Goal: Transaction & Acquisition: Purchase product/service

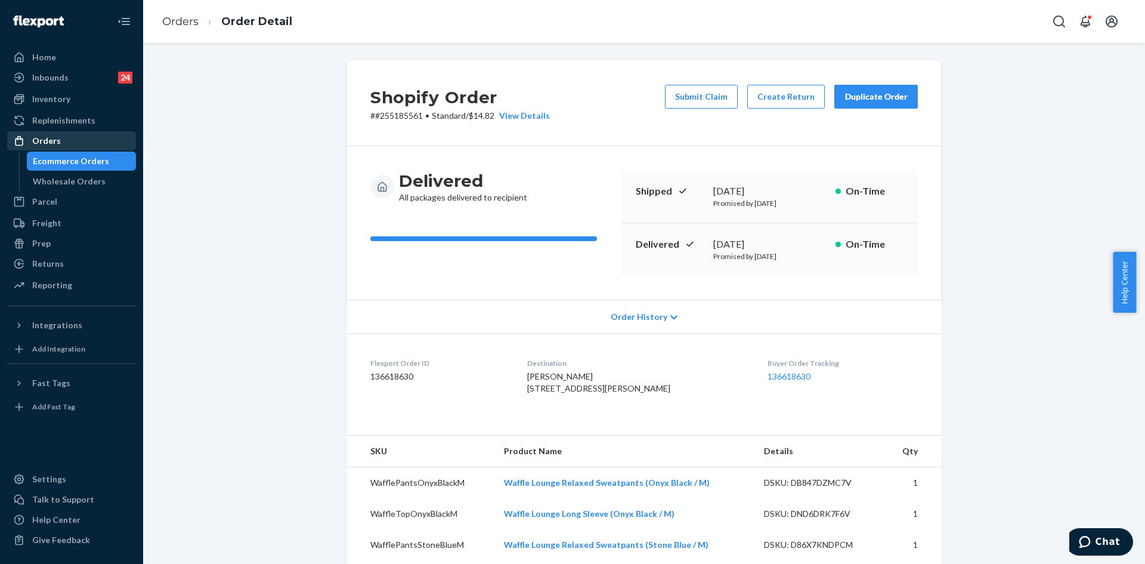
scroll to position [294, 0]
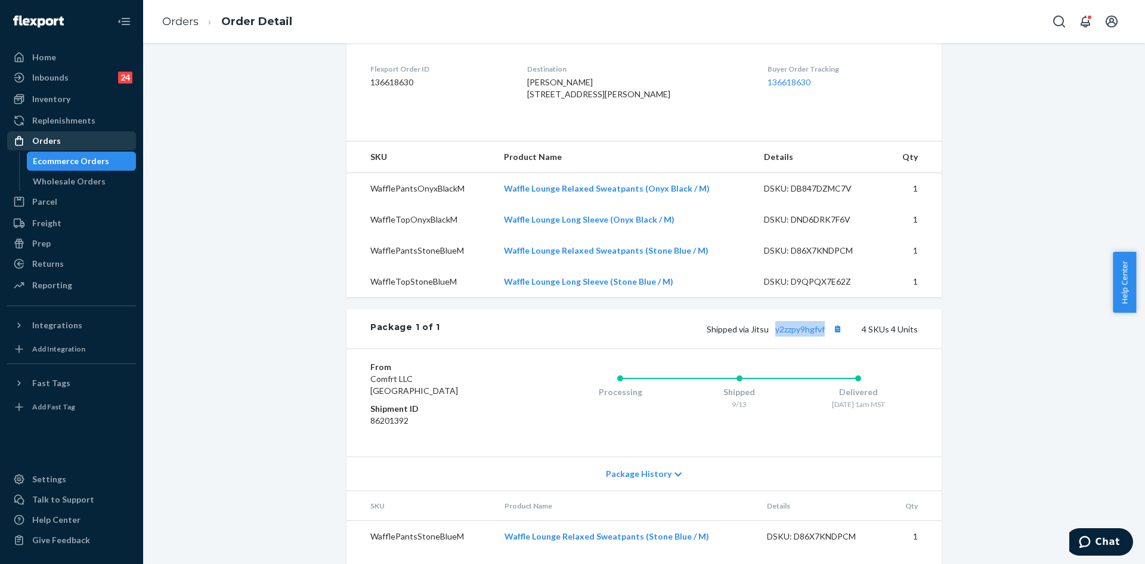
click at [69, 139] on div "Orders" at bounding box center [71, 140] width 126 height 17
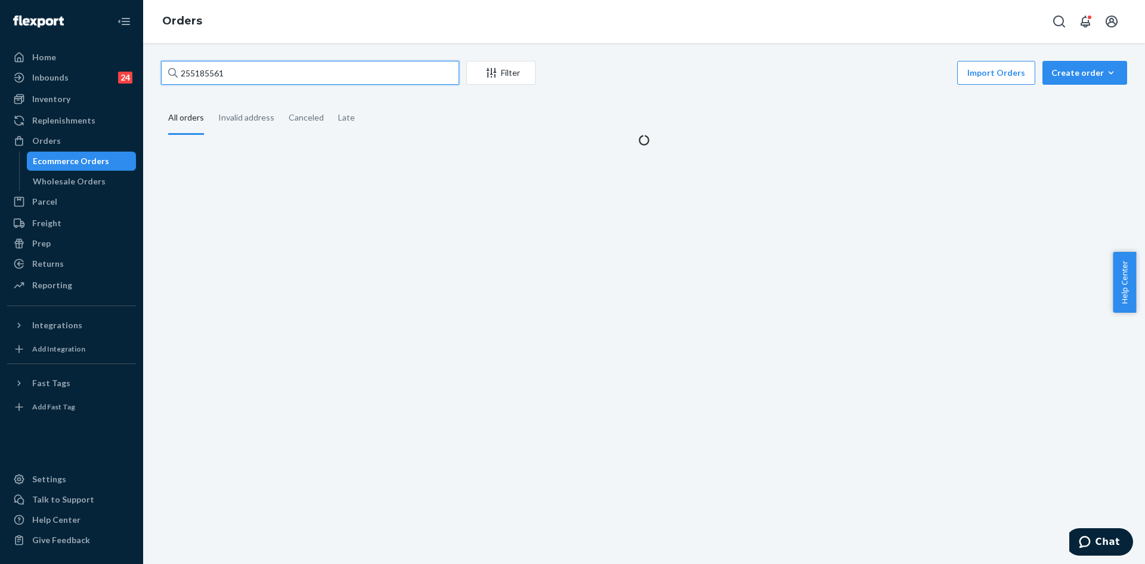
click at [303, 81] on input "255185561" at bounding box center [310, 73] width 298 height 24
click at [303, 80] on input "255185561" at bounding box center [310, 73] width 298 height 24
paste input "60999"
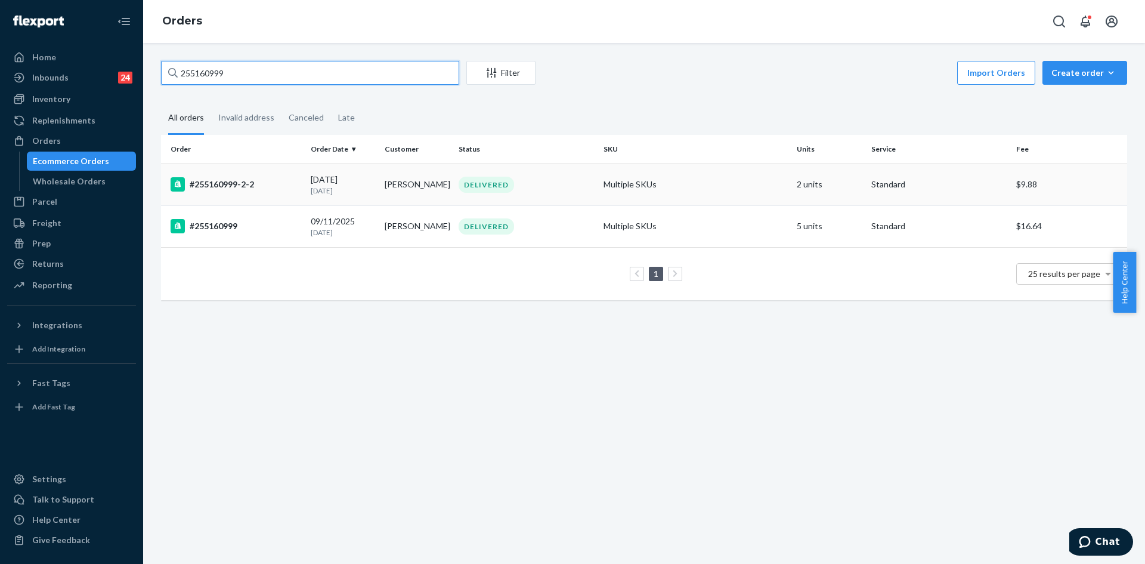
type input "255160999"
click at [565, 196] on td "DELIVERED" at bounding box center [526, 184] width 145 height 42
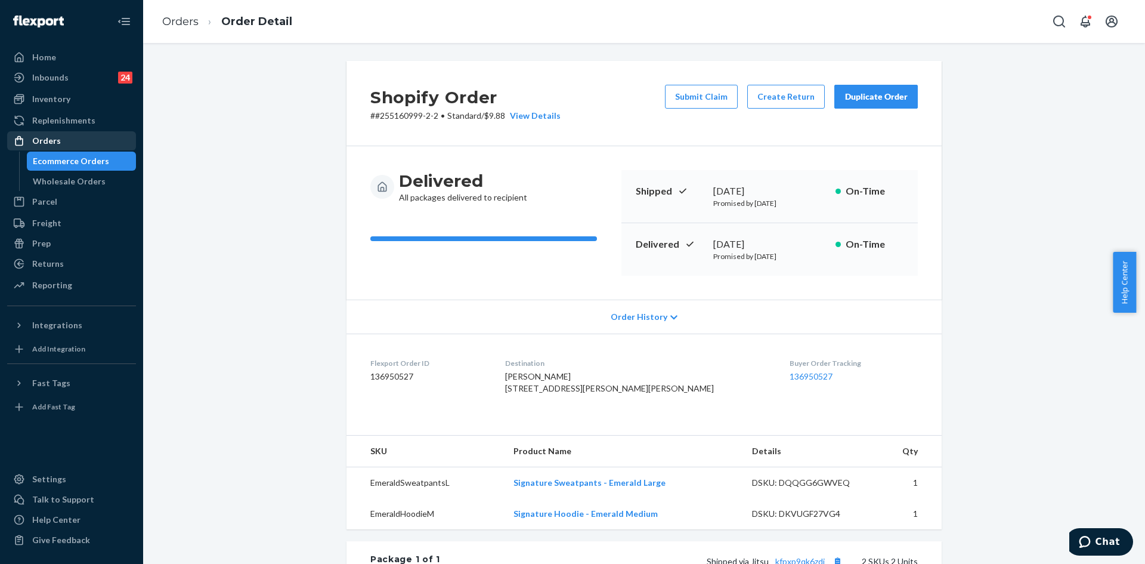
click at [89, 133] on div "Orders" at bounding box center [71, 140] width 126 height 17
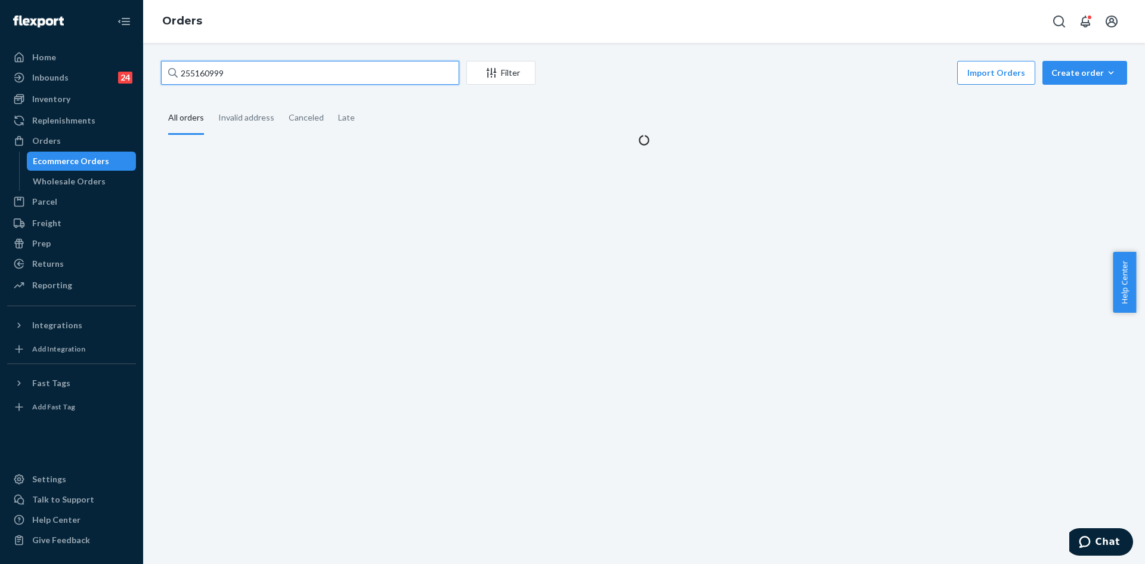
click at [319, 73] on input "255160999" at bounding box center [310, 73] width 298 height 24
paste input "4944634"
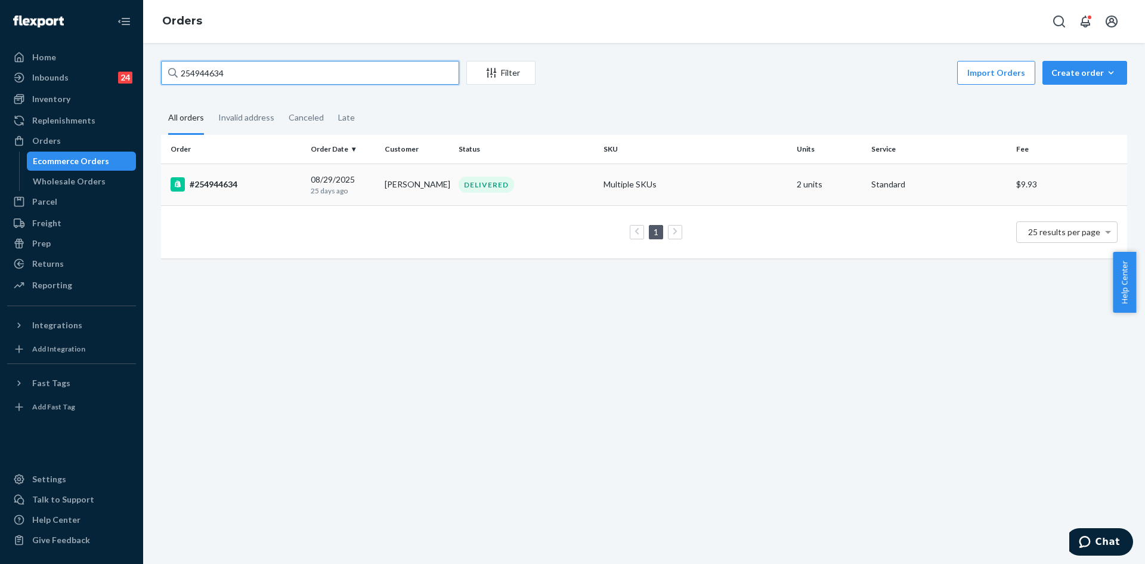
type input "254944634"
click at [577, 186] on div "DELIVERED" at bounding box center [526, 185] width 140 height 16
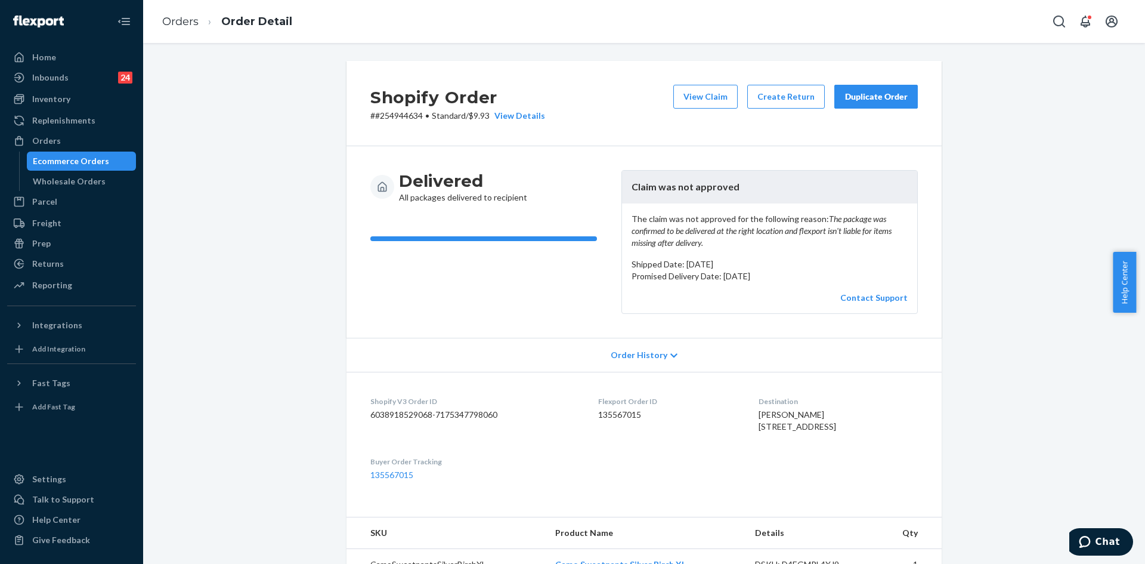
click at [887, 92] on div "Duplicate Order" at bounding box center [876, 97] width 63 height 12
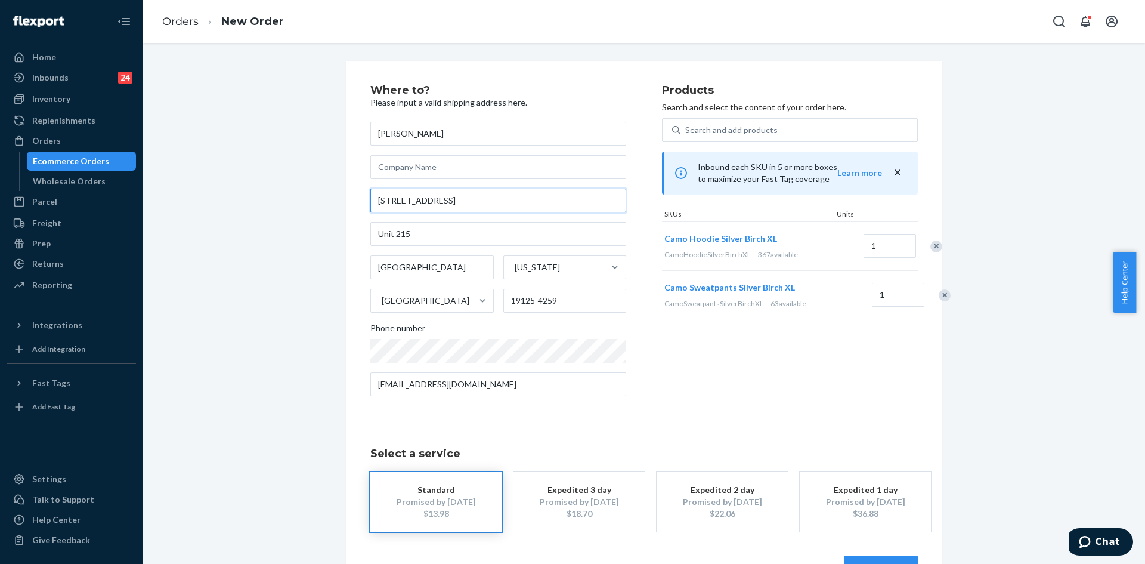
click at [504, 205] on input "[STREET_ADDRESS]" at bounding box center [498, 201] width 256 height 24
paste input "[GEOGRAPHIC_DATA] 1912"
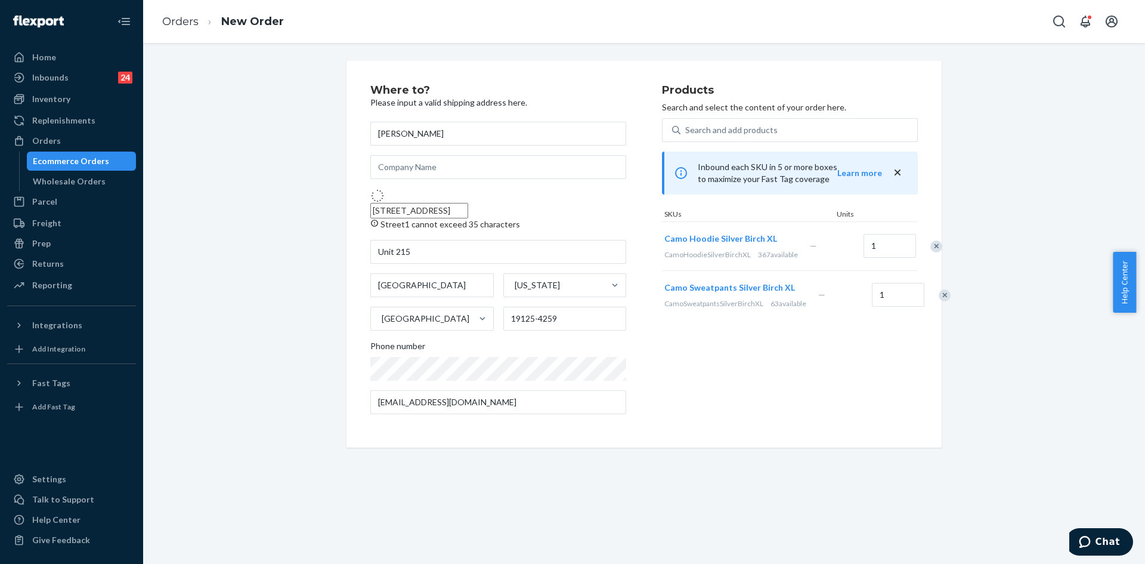
type input "[STREET_ADDRESS]"
type input "215"
type input "19125"
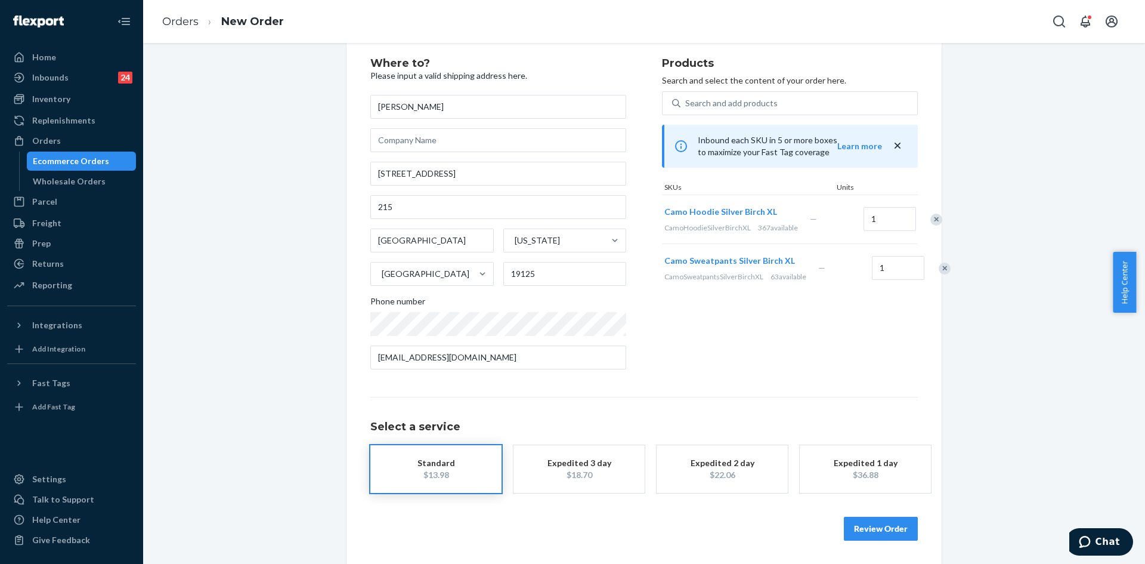
scroll to position [27, 0]
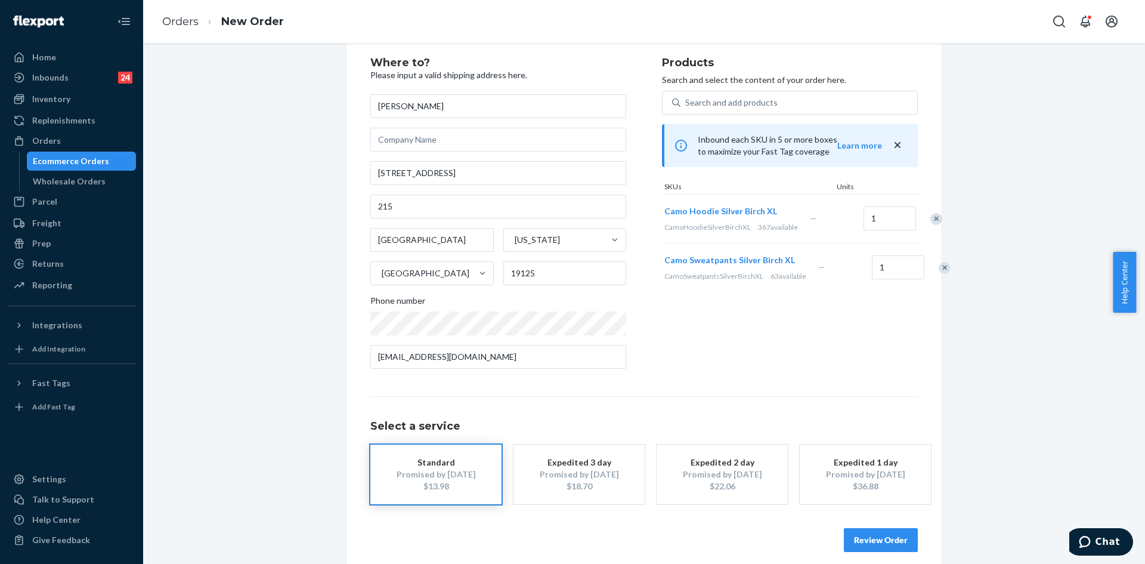
click at [903, 543] on button "Review Order" at bounding box center [881, 540] width 74 height 24
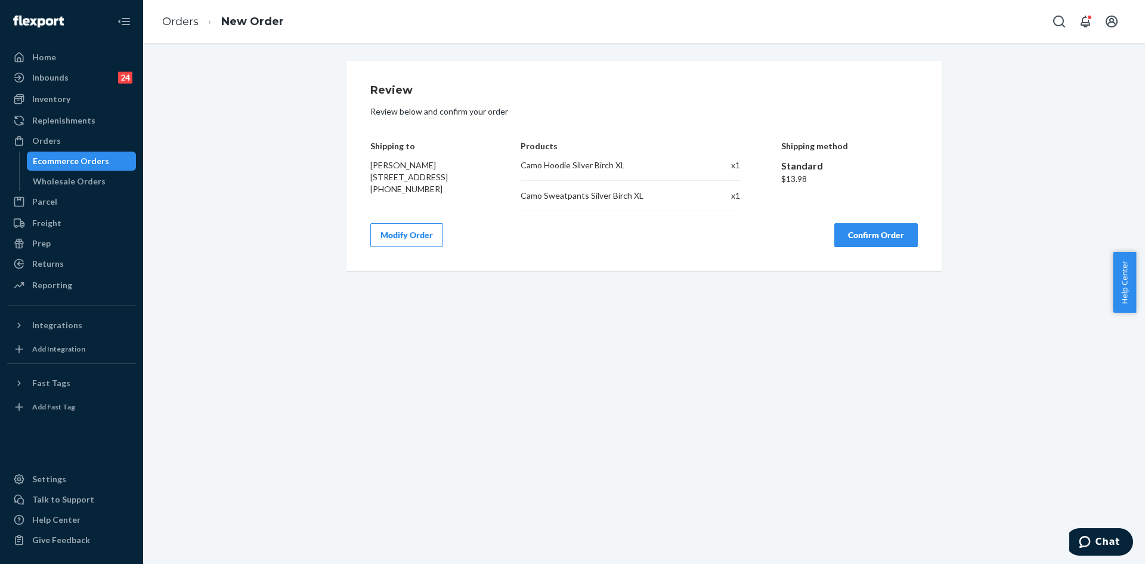
click at [883, 241] on button "Confirm Order" at bounding box center [877, 235] width 84 height 24
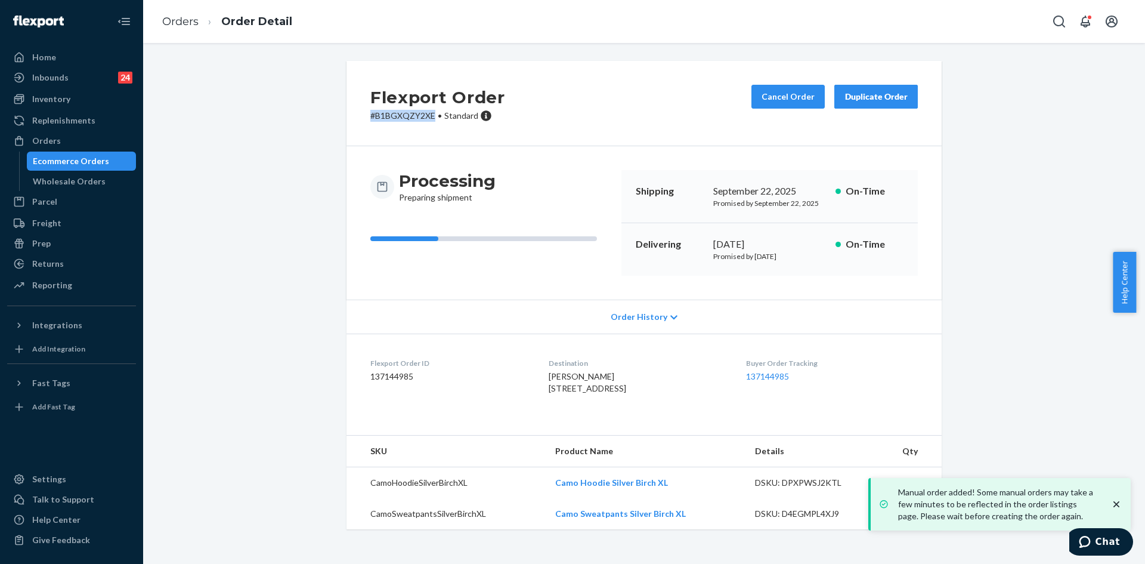
drag, startPoint x: 432, startPoint y: 115, endPoint x: 354, endPoint y: 115, distance: 78.1
click at [354, 115] on div "Flexport Order # B1BGXQZY2XE • Standard Cancel Order Duplicate Order" at bounding box center [644, 103] width 595 height 85
copy p "# B1BGXQZY2XE"
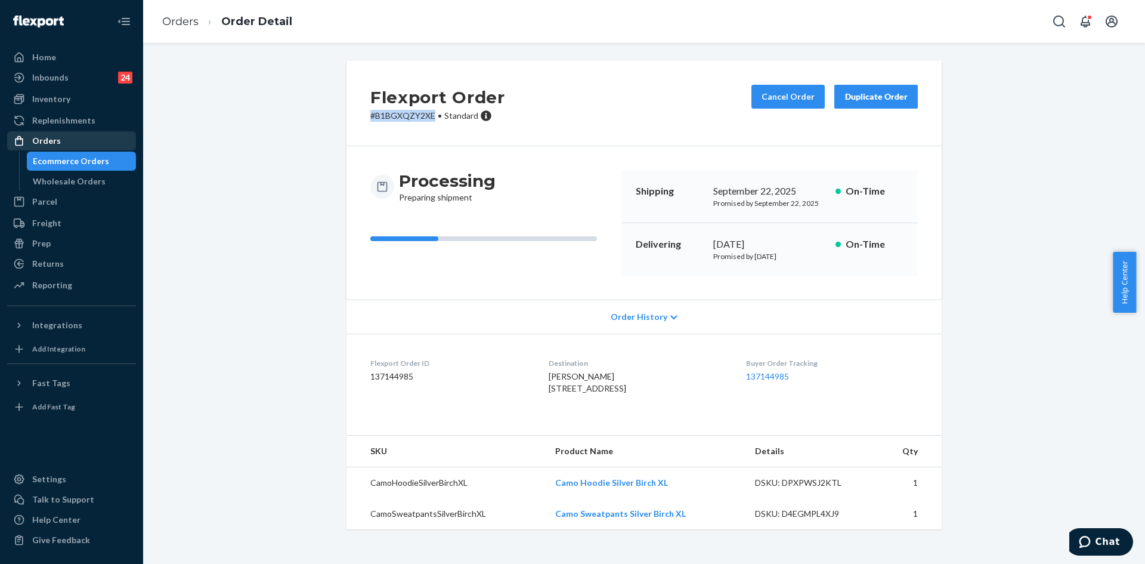
click at [89, 145] on div "Orders" at bounding box center [71, 140] width 126 height 17
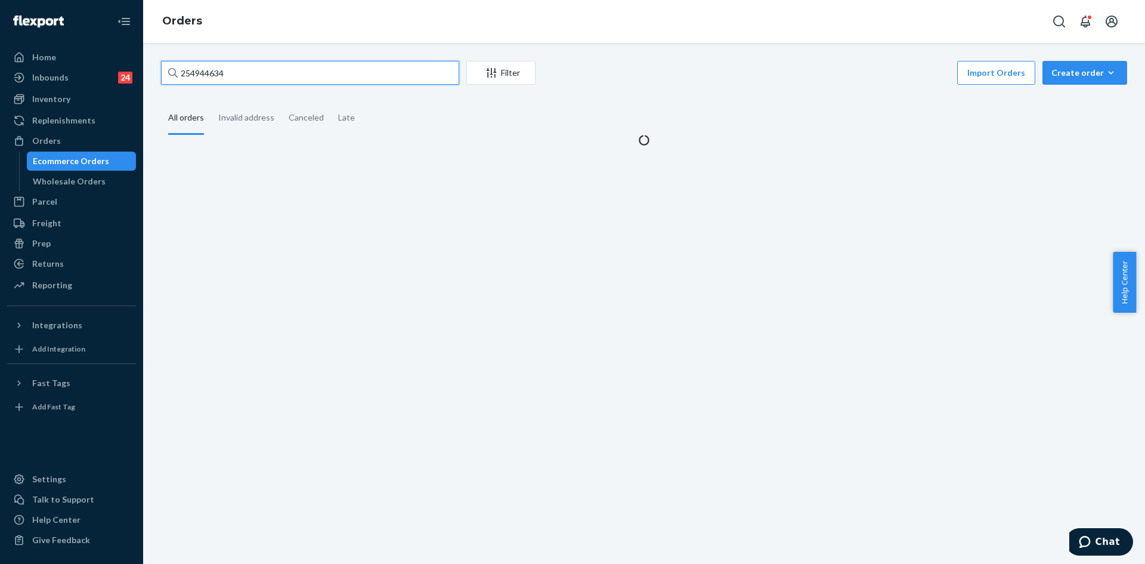
click at [296, 76] on input "254944634" at bounding box center [310, 73] width 298 height 24
paste input "5108603"
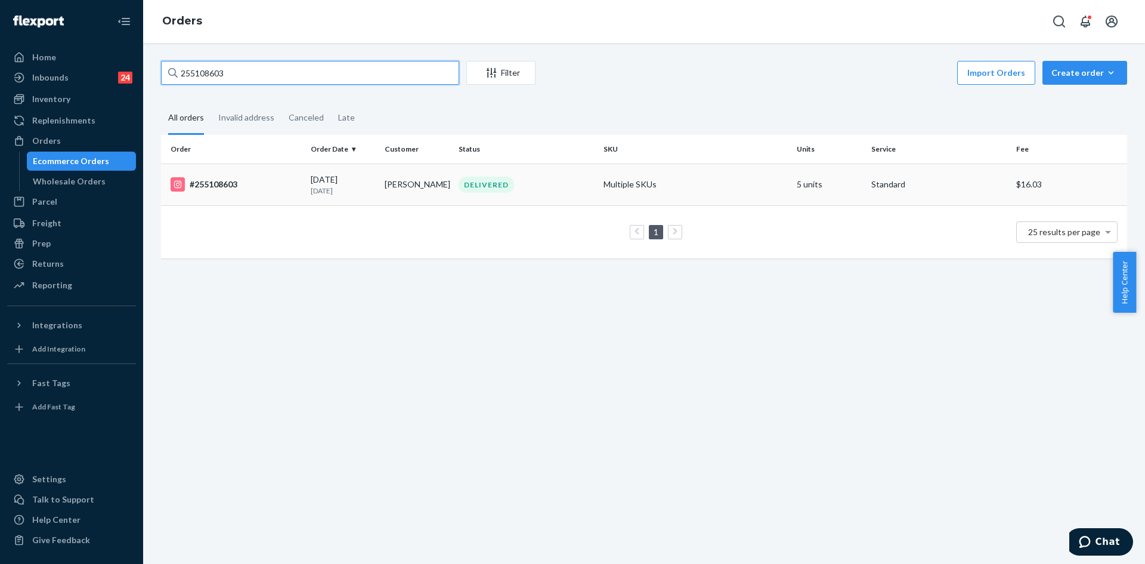
type input "255108603"
click at [549, 199] on td "DELIVERED" at bounding box center [526, 184] width 145 height 42
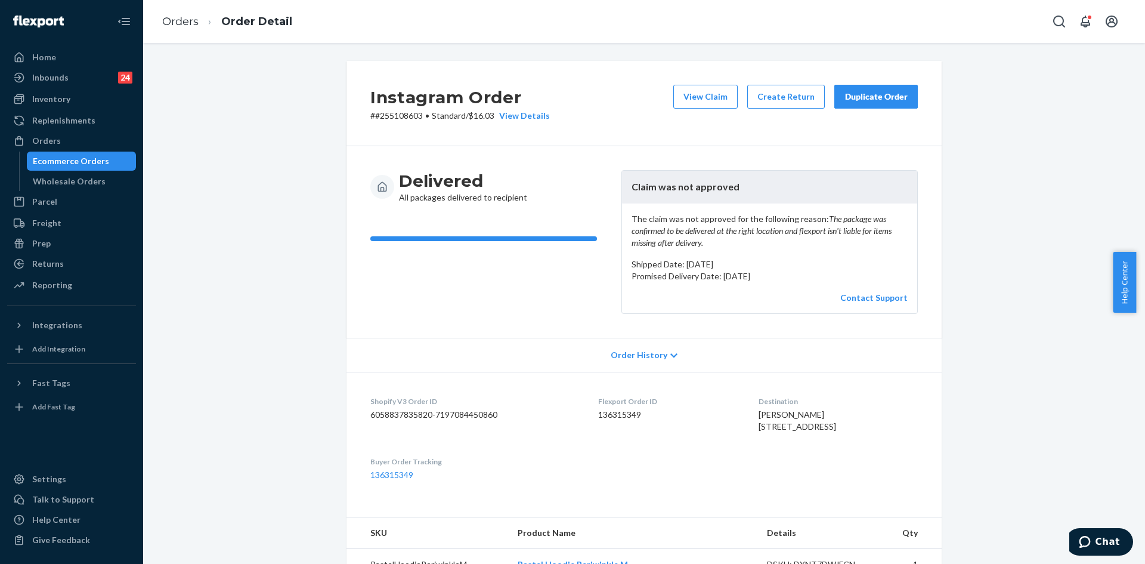
click at [864, 104] on button "Duplicate Order" at bounding box center [877, 97] width 84 height 24
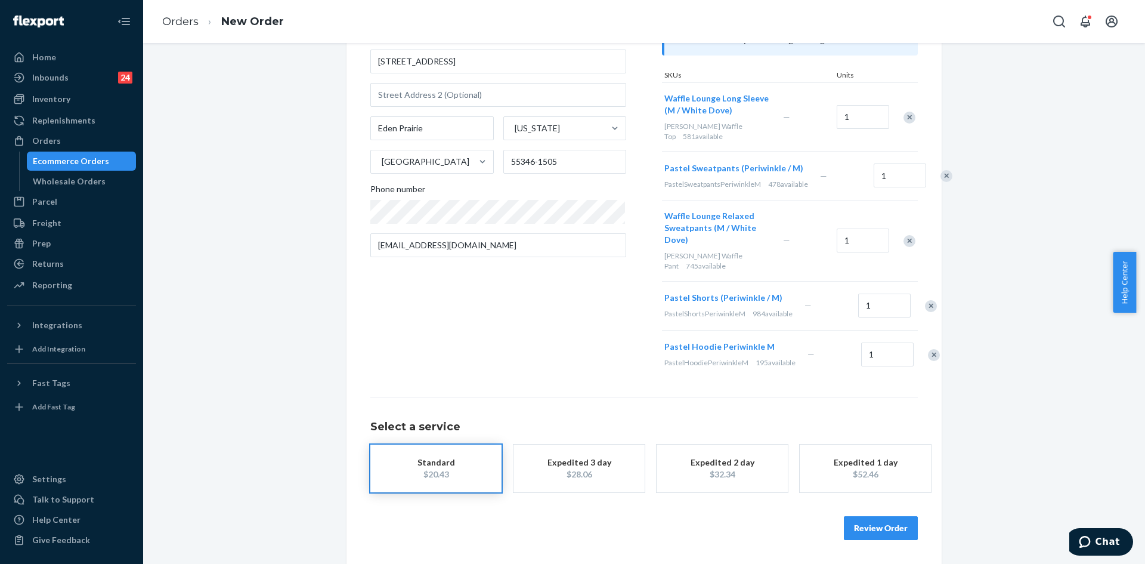
scroll to position [187, 0]
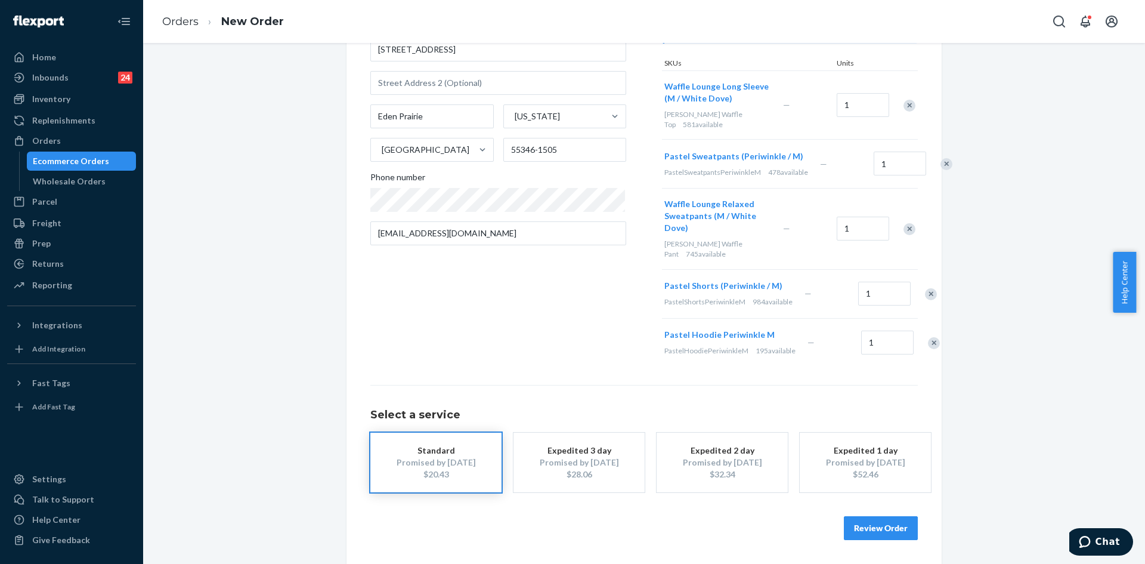
click at [876, 536] on button "Review Order" at bounding box center [881, 528] width 74 height 24
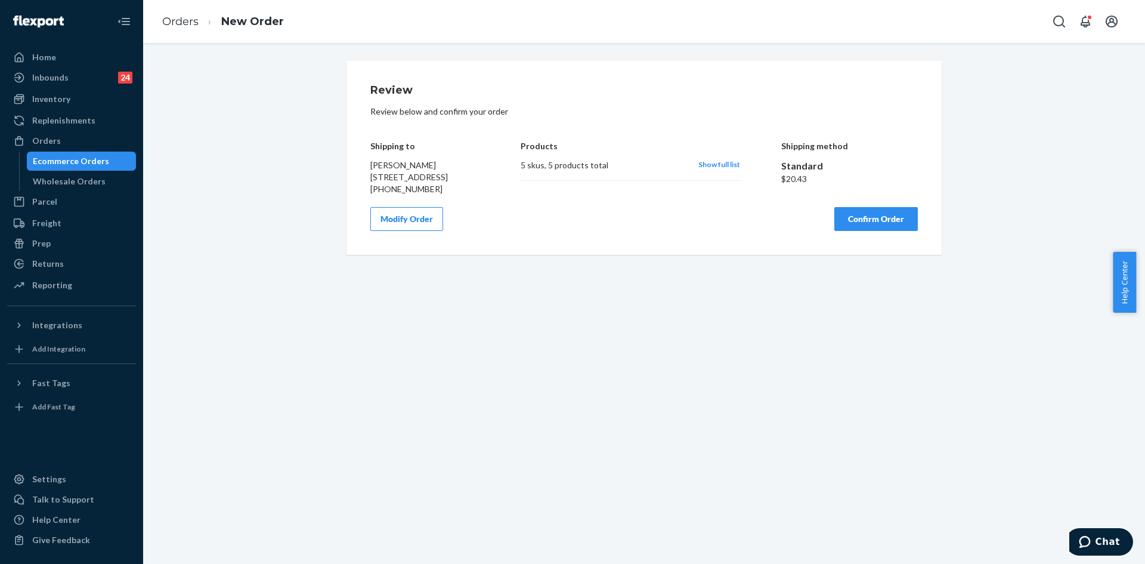
drag, startPoint x: 870, startPoint y: 246, endPoint x: 819, endPoint y: 254, distance: 52.0
click at [870, 231] on button "Confirm Order" at bounding box center [877, 219] width 84 height 24
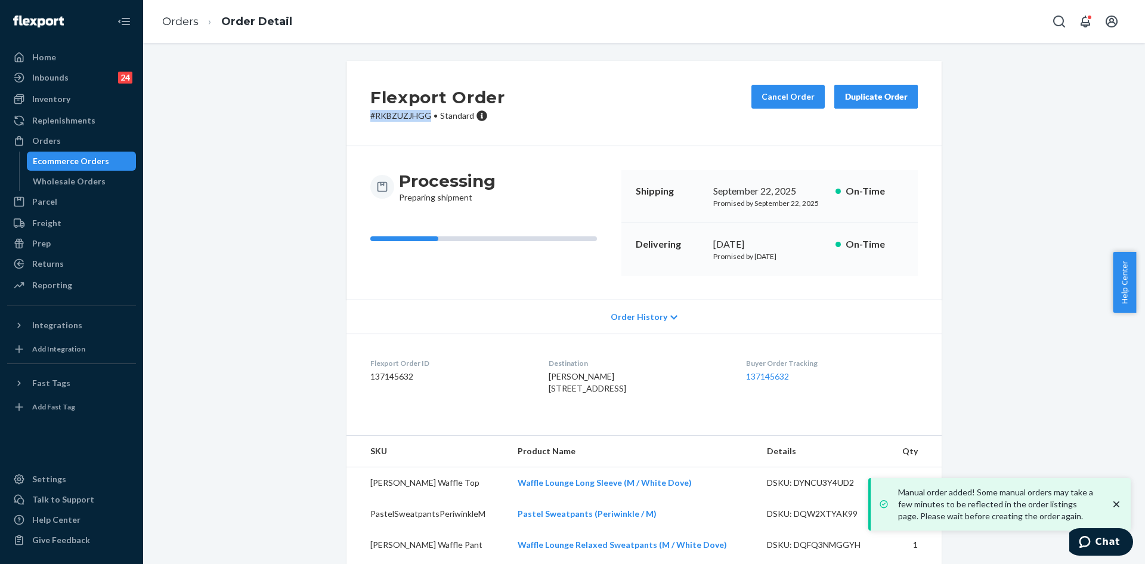
drag, startPoint x: 425, startPoint y: 116, endPoint x: 353, endPoint y: 118, distance: 72.2
click at [353, 118] on div "Flexport Order # RKBZUZJHGG • Standard Cancel Order Duplicate Order" at bounding box center [644, 103] width 595 height 85
copy p "# RKBZUZJHGG"
